Goal: Task Accomplishment & Management: Use online tool/utility

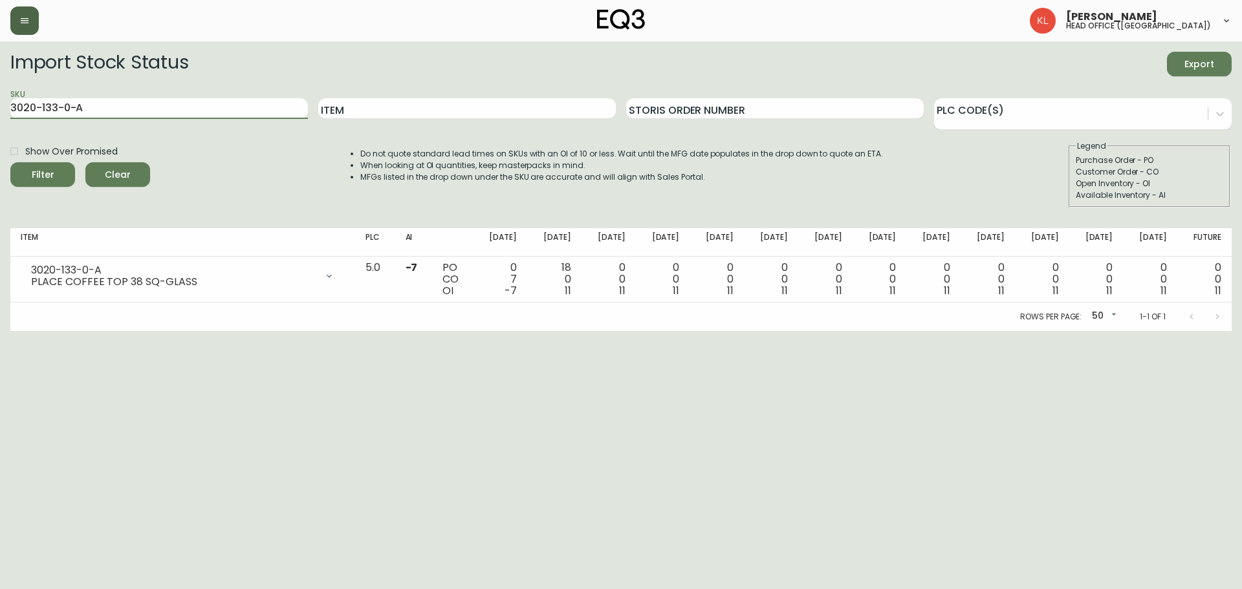
click at [28, 28] on button "button" at bounding box center [24, 20] width 28 height 28
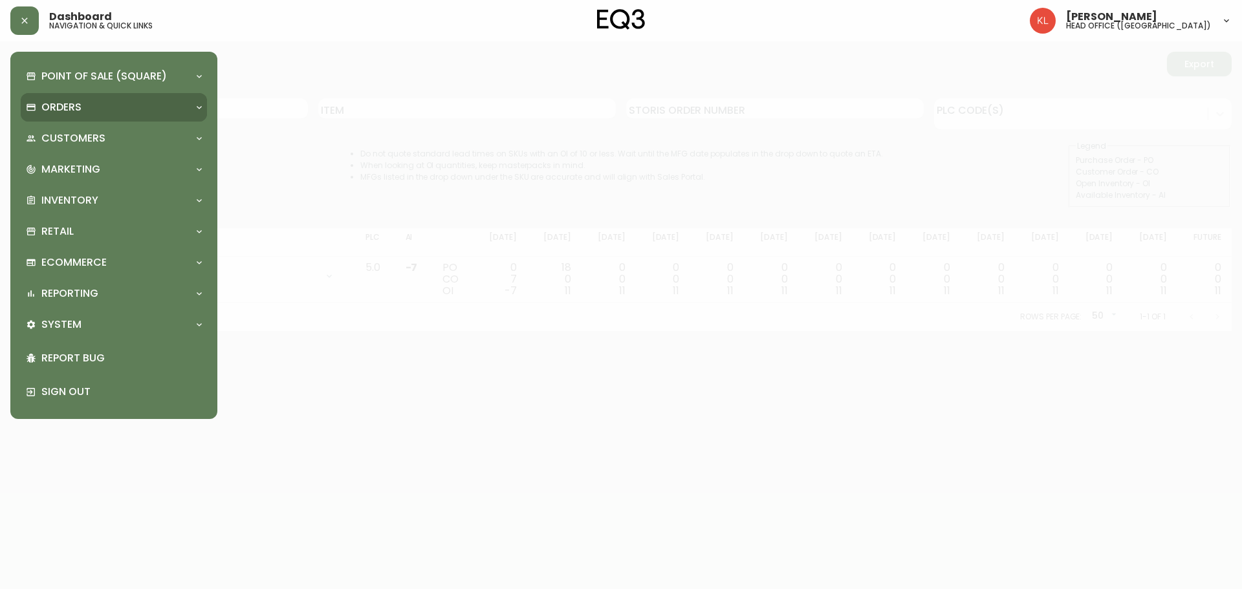
drag, startPoint x: 82, startPoint y: 107, endPoint x: 89, endPoint y: 108, distance: 6.5
click at [83, 107] on div "Orders" at bounding box center [107, 107] width 163 height 14
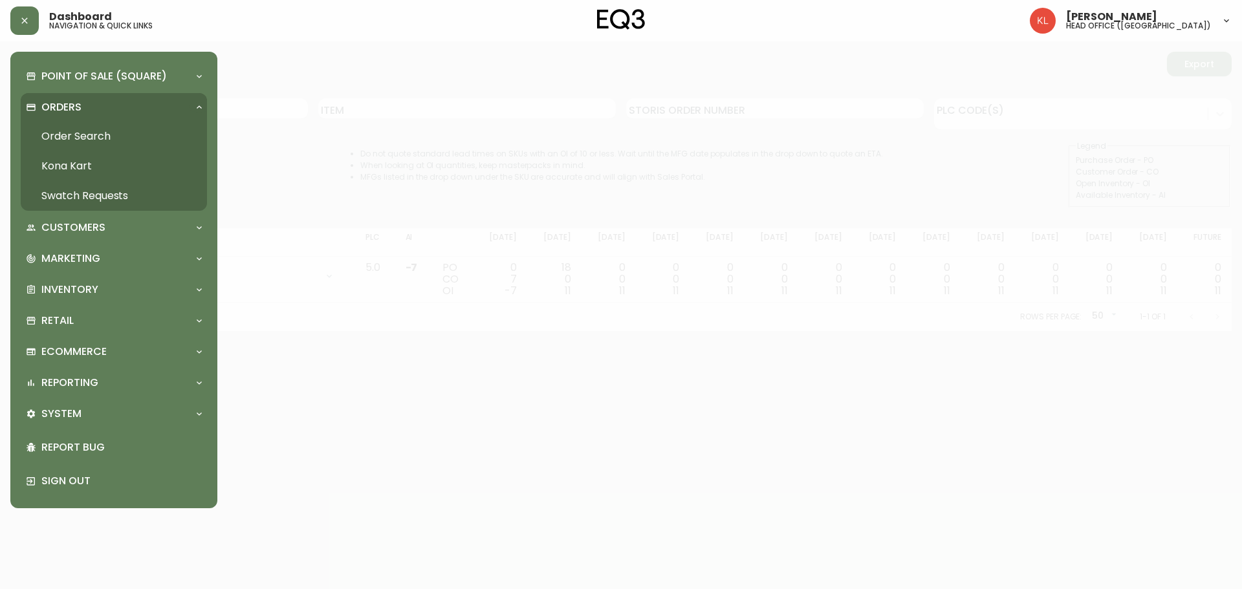
drag, startPoint x: 85, startPoint y: 134, endPoint x: 221, endPoint y: 116, distance: 137.0
click at [85, 135] on link "Order Search" at bounding box center [114, 137] width 186 height 30
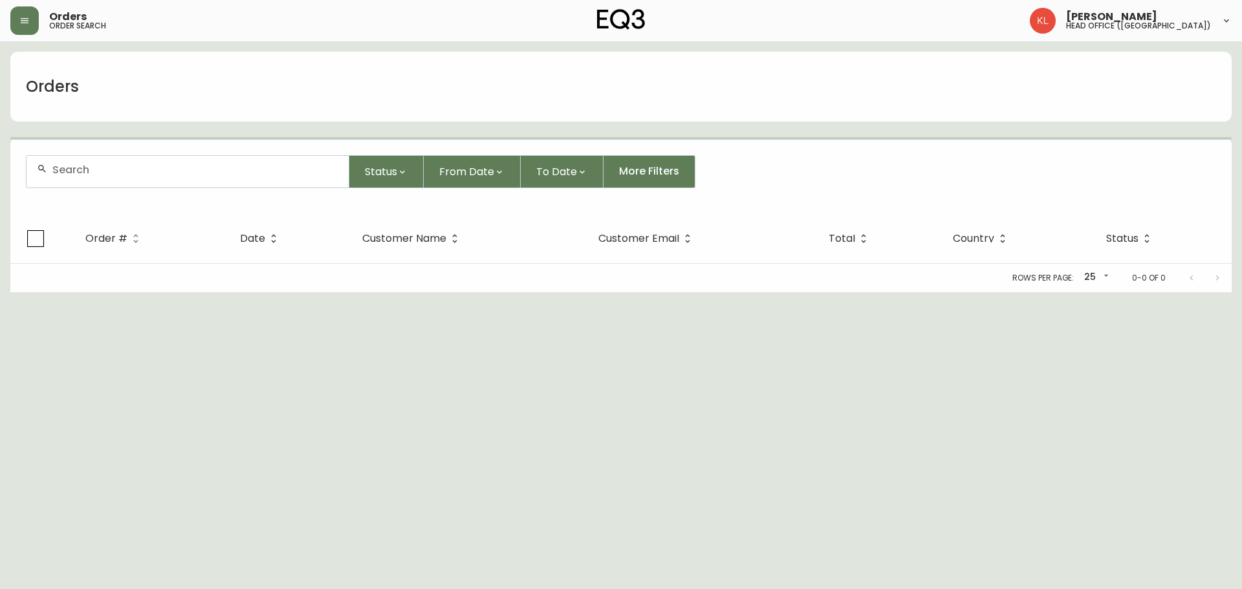
click at [133, 175] on input "text" at bounding box center [195, 170] width 286 height 12
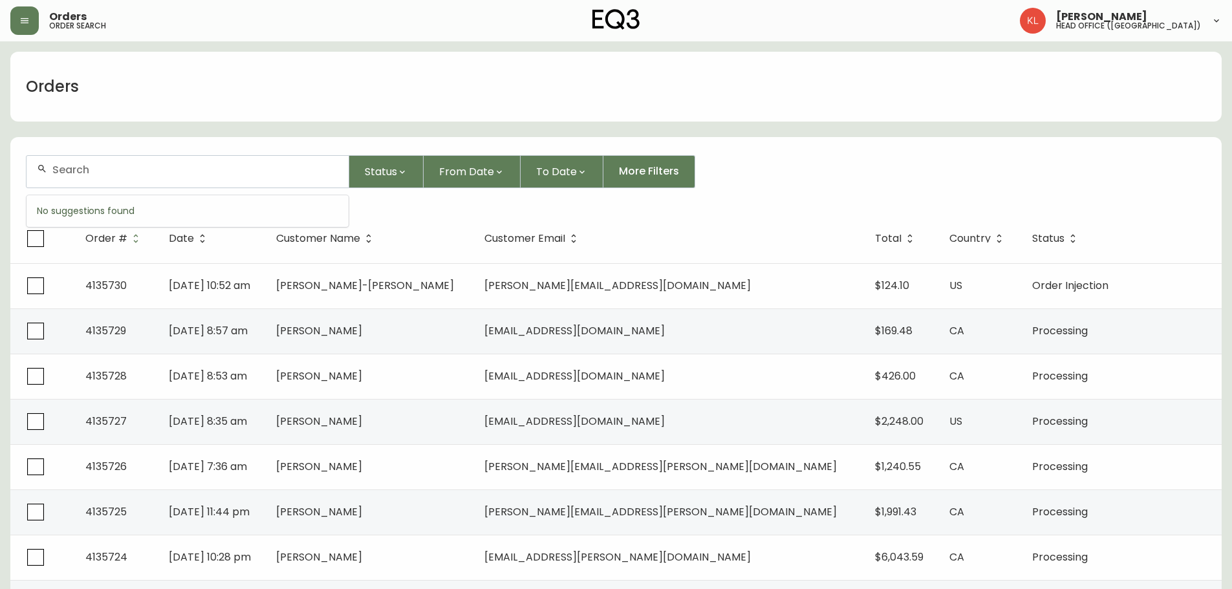
paste input "[PHONE_NUMBER]"
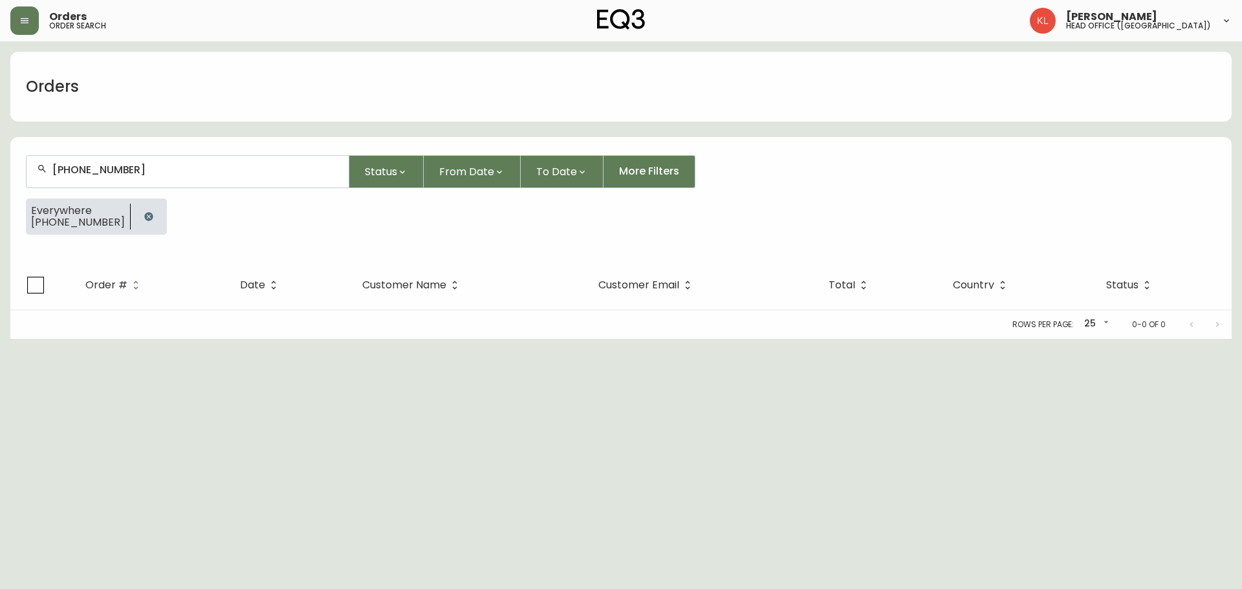
click at [82, 170] on input "[PHONE_NUMBER]" at bounding box center [195, 170] width 286 height 12
type input "([PHONE_NUMBER]"
drag, startPoint x: 80, startPoint y: 169, endPoint x: 113, endPoint y: 190, distance: 38.9
click at [80, 169] on input "text" at bounding box center [195, 170] width 286 height 12
paste input "[EMAIL_ADDRESS][DOMAIN_NAME]"
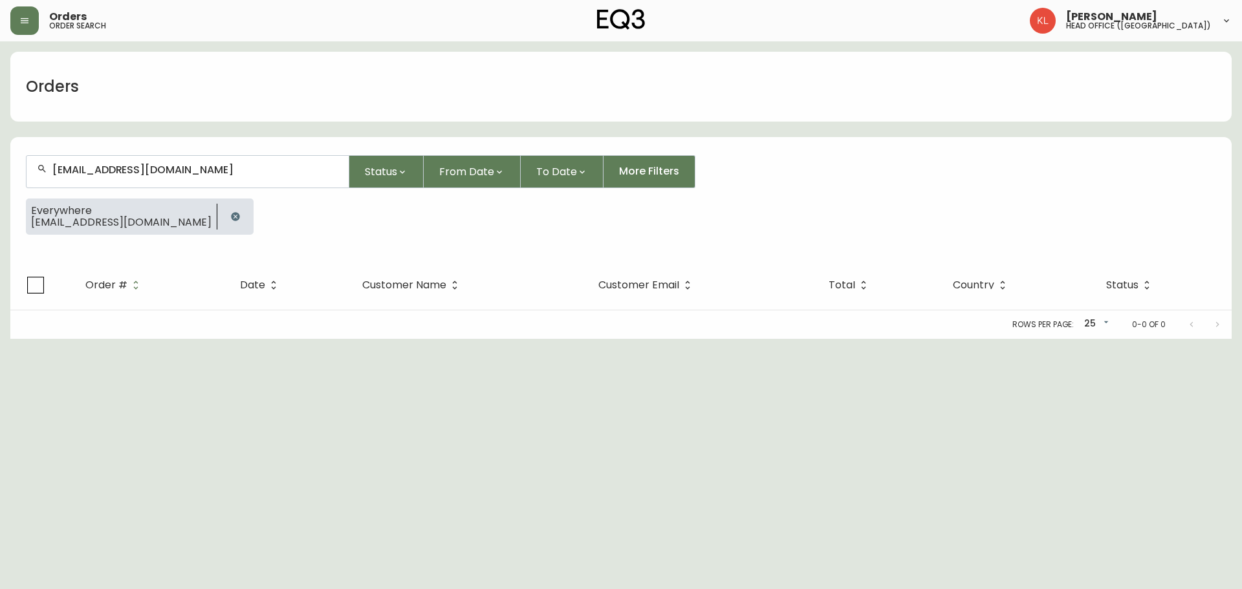
type input "[EMAIL_ADDRESS][DOMAIN_NAME]"
click at [102, 339] on html "Orders order search [PERSON_NAME] head office ([GEOGRAPHIC_DATA]) Orders [EMAIL…" at bounding box center [621, 169] width 1242 height 339
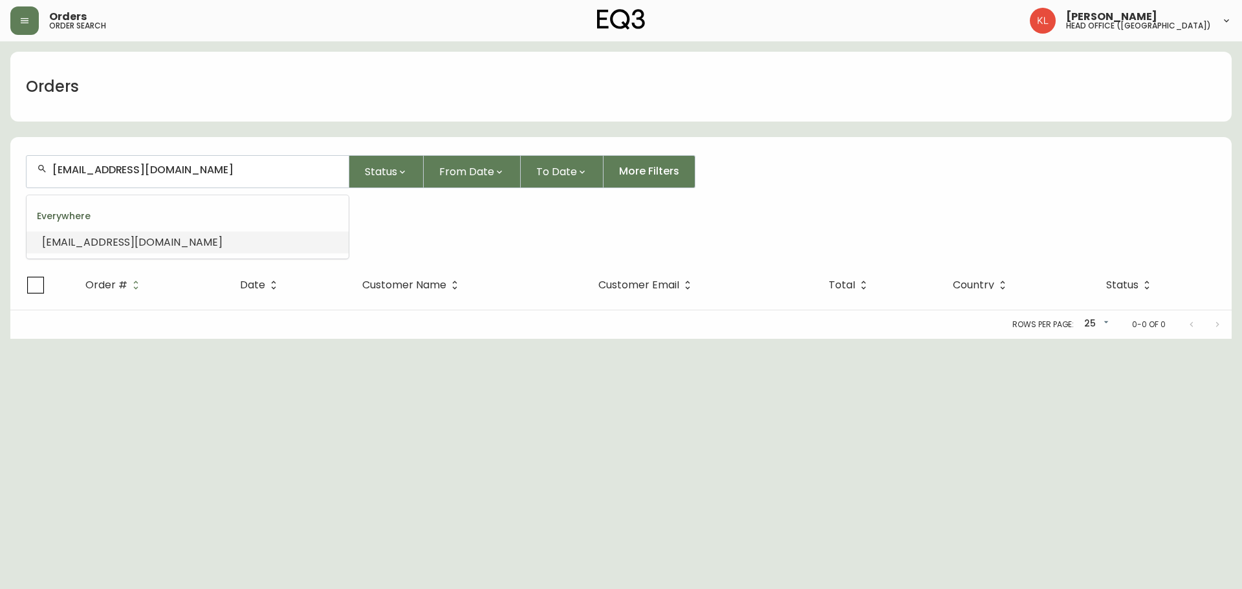
drag, startPoint x: 224, startPoint y: 165, endPoint x: -250, endPoint y: 159, distance: 473.4
click at [0, 159] on html "Orders order search [PERSON_NAME] head office ([GEOGRAPHIC_DATA]) Orders [EMAIL…" at bounding box center [621, 169] width 1242 height 339
click at [160, 240] on span "[EMAIL_ADDRESS][DOMAIN_NAME]" at bounding box center [132, 242] width 180 height 15
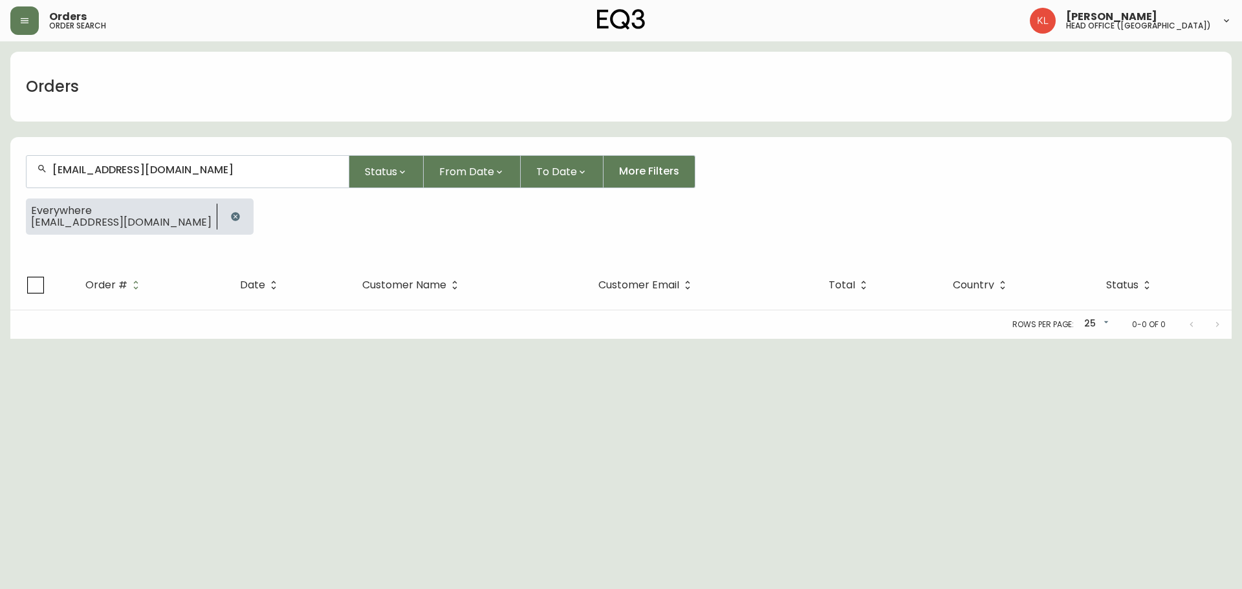
click at [235, 160] on div "[EMAIL_ADDRESS][DOMAIN_NAME]" at bounding box center [188, 172] width 322 height 32
click at [223, 175] on input "[EMAIL_ADDRESS][DOMAIN_NAME]" at bounding box center [195, 170] width 286 height 12
